Goal: Find specific page/section: Find specific page/section

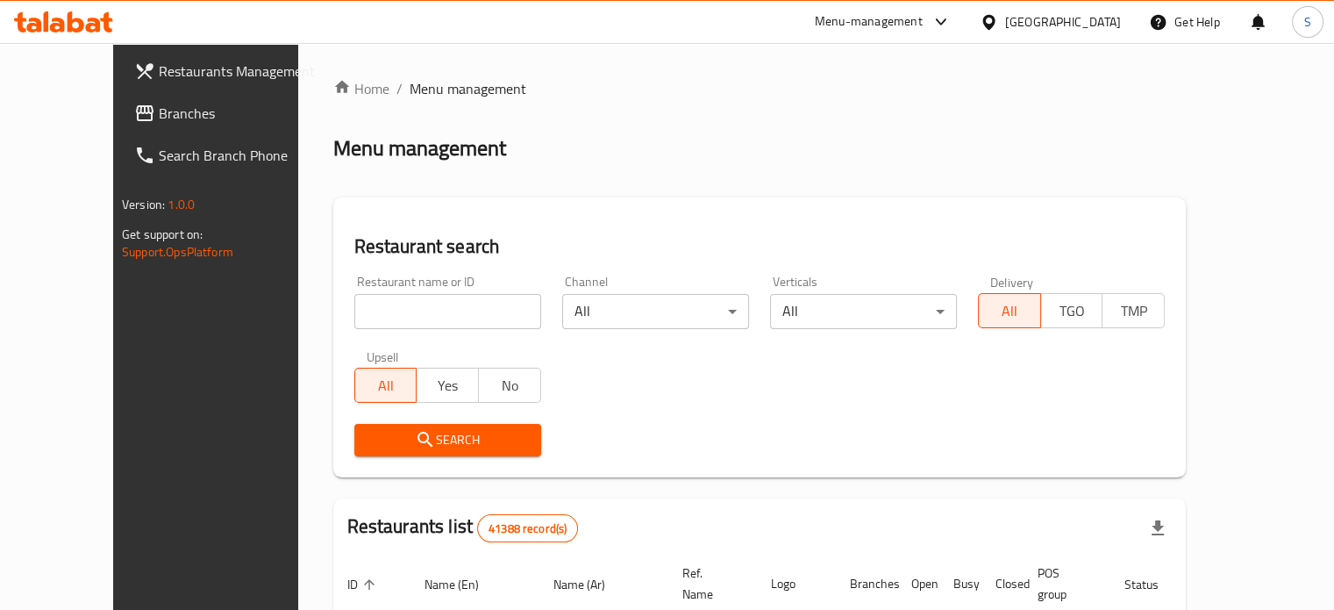
click at [463, 314] on input "search" at bounding box center [447, 311] width 187 height 35
type input "s"
type input "[PERSON_NAME]"
click button "Search" at bounding box center [447, 440] width 187 height 32
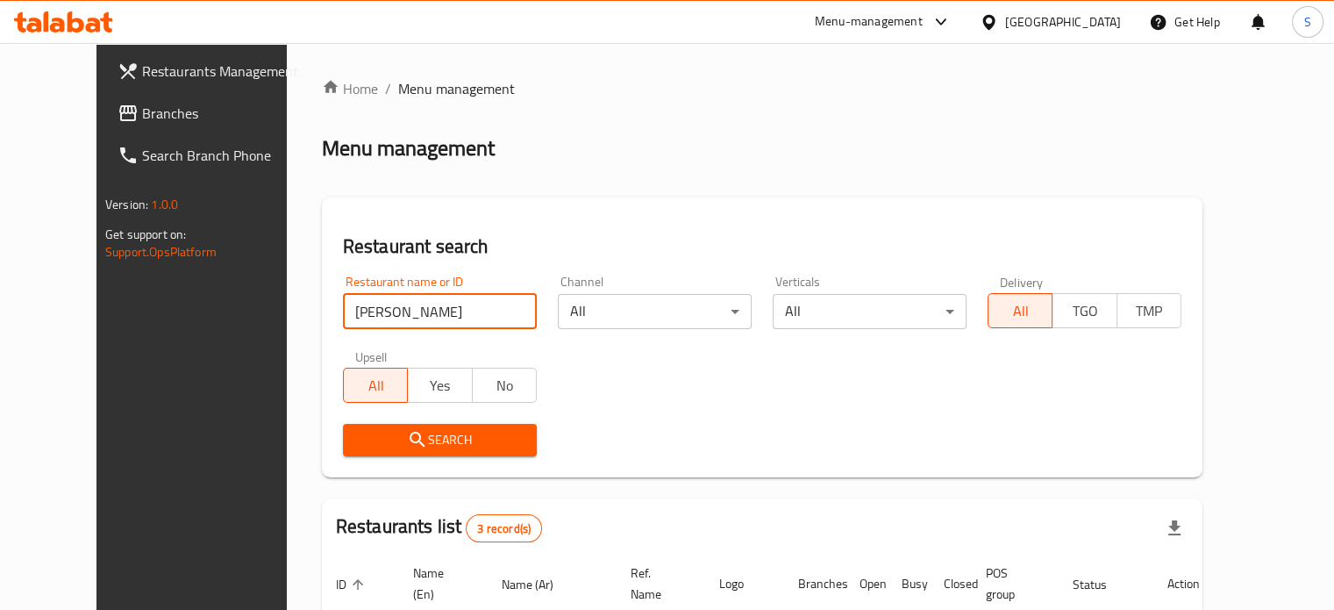
scroll to position [281, 0]
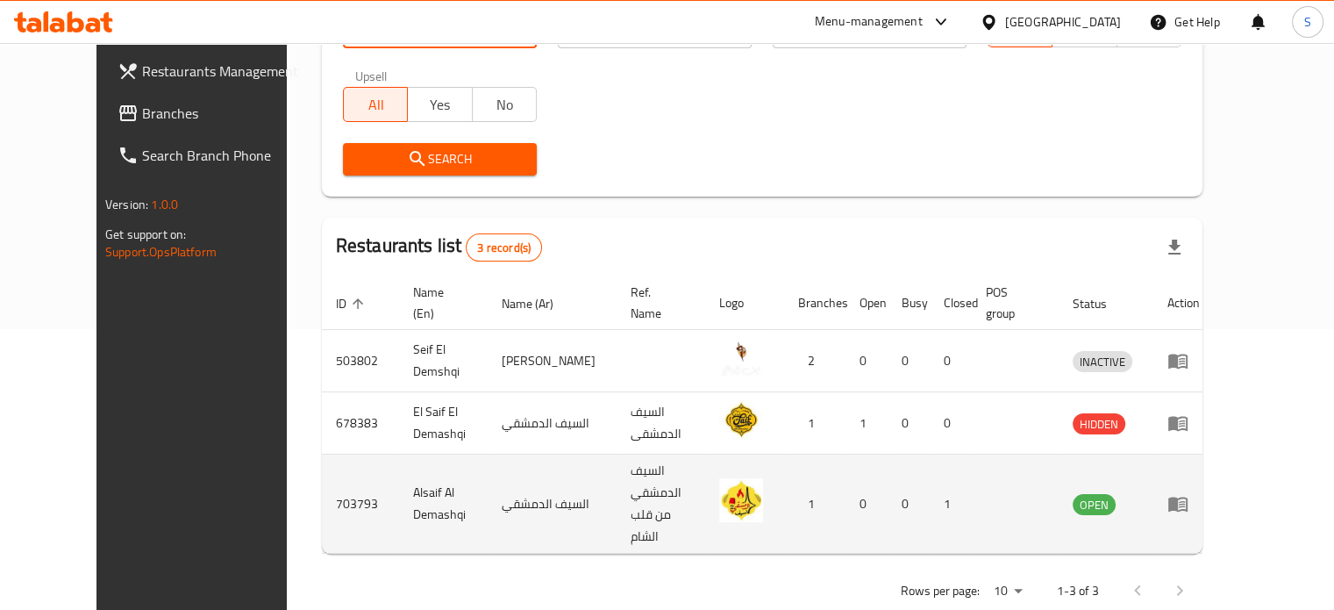
click at [399, 478] on td "Alsaif Al Demashqi" at bounding box center [443, 503] width 89 height 99
copy td "Alsaif Al Demashqi"
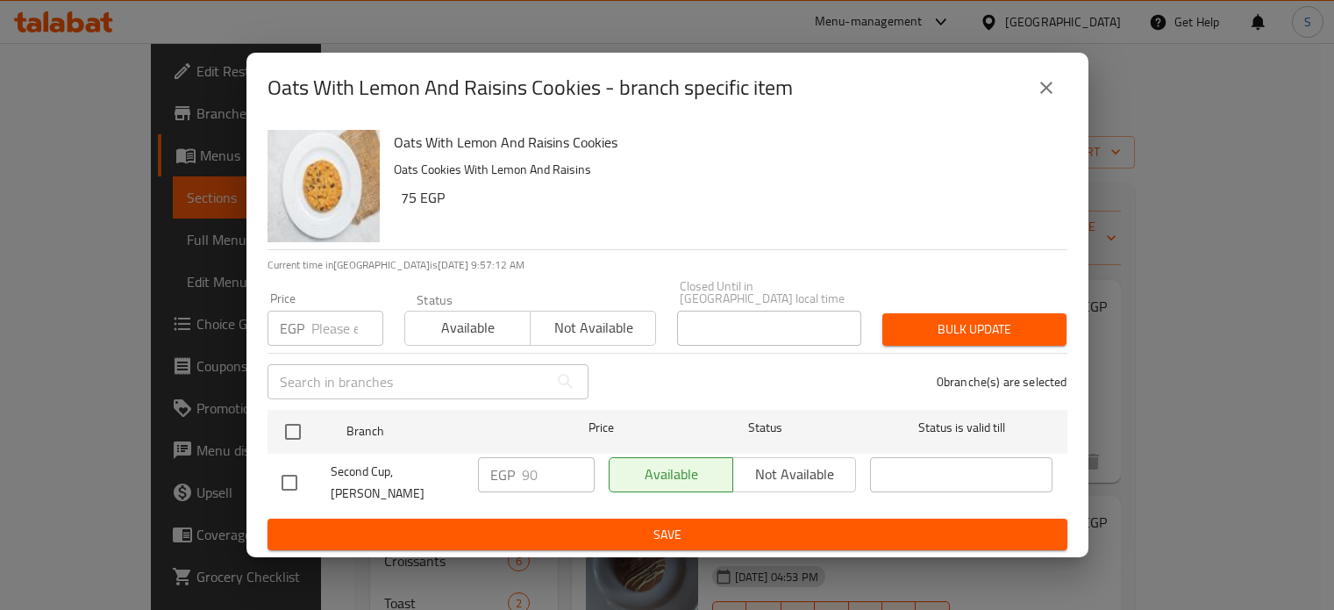
scroll to position [32, 0]
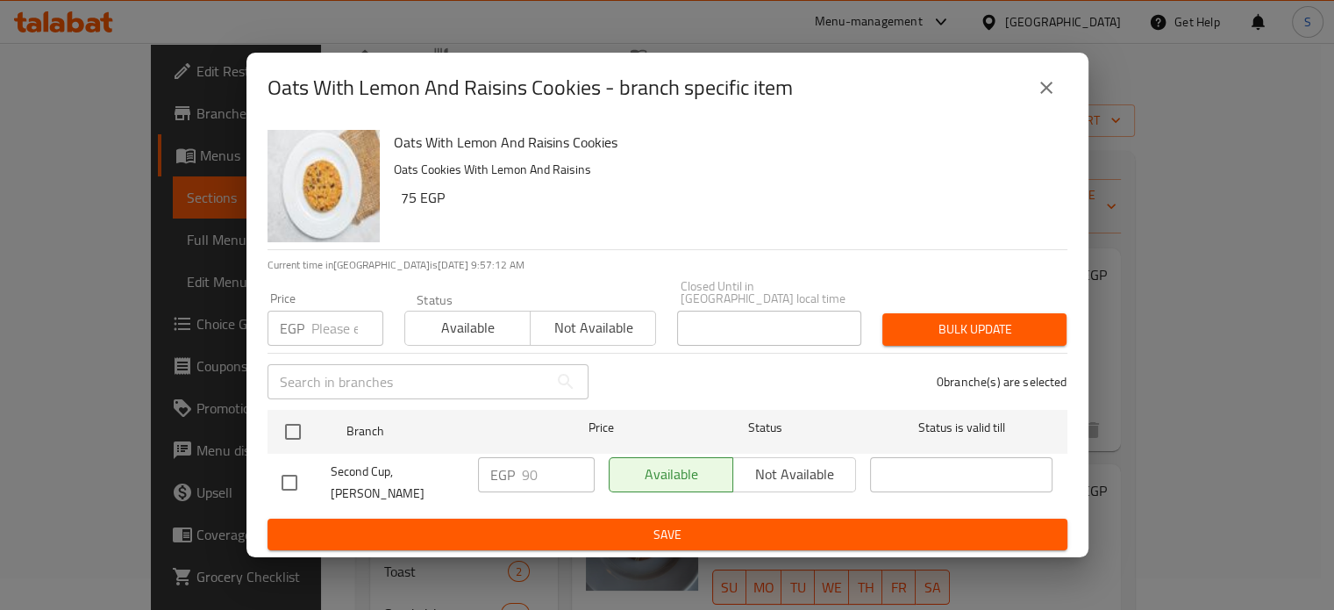
click at [1038, 98] on icon "close" at bounding box center [1046, 87] width 21 height 21
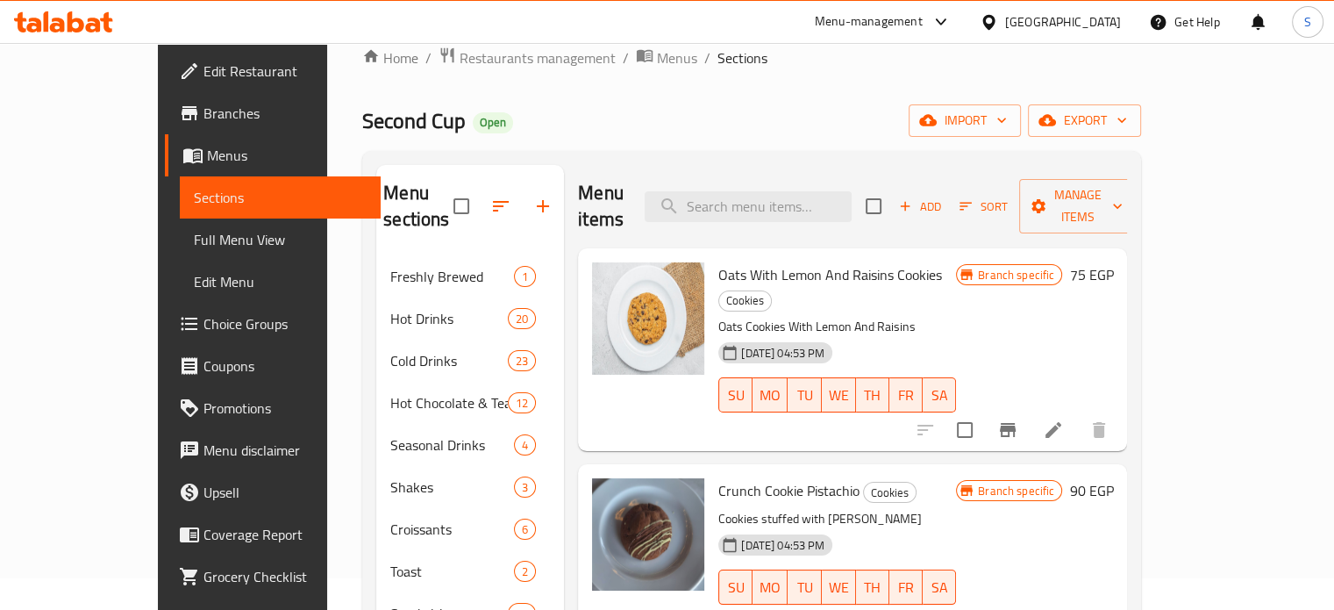
click at [923, 18] on div "Menu-management" at bounding box center [869, 21] width 108 height 21
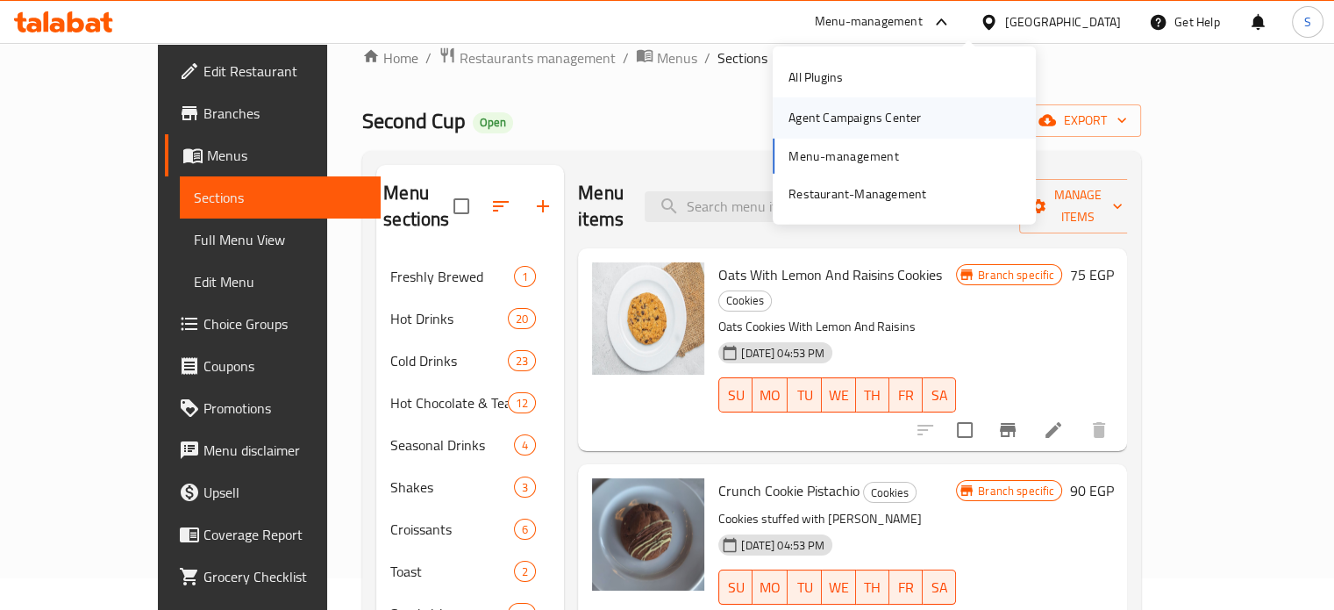
click at [847, 118] on div "Agent Campaigns Center" at bounding box center [854, 117] width 132 height 19
